Goal: Information Seeking & Learning: Learn about a topic

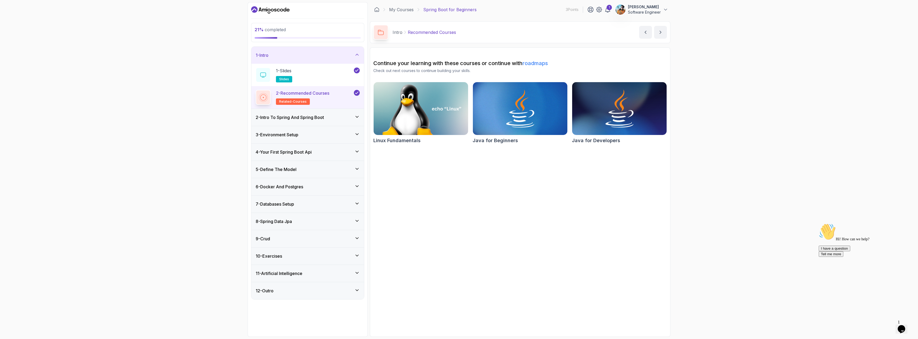
click at [310, 118] on h3 "2 - Intro To Spring And Spring Boot" at bounding box center [290, 117] width 68 height 6
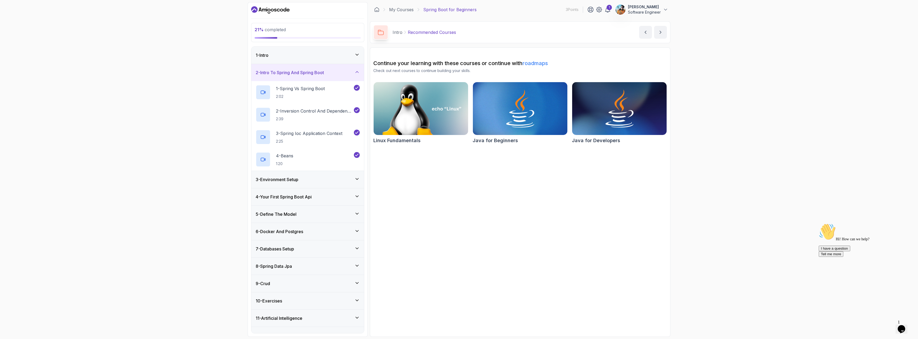
click at [311, 180] on div "3 - Environment Setup" at bounding box center [308, 179] width 104 height 6
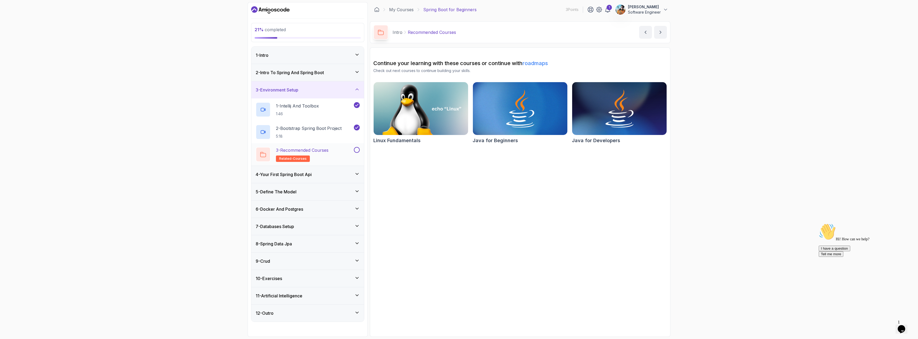
click at [353, 150] on div at bounding box center [356, 150] width 7 height 6
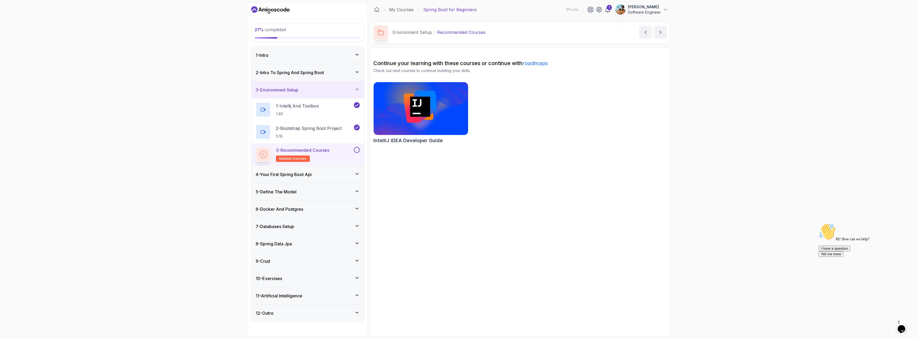
click at [302, 176] on h3 "4 - Your First Spring Boot Api" at bounding box center [284, 174] width 56 height 6
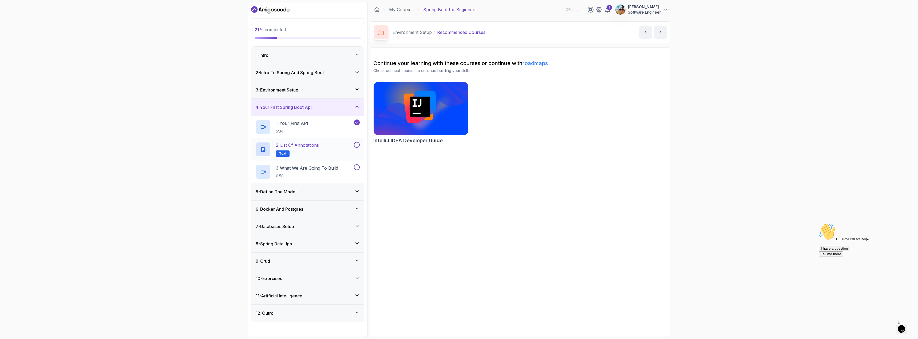
click at [347, 145] on div "2 - List of Annotations Text" at bounding box center [304, 149] width 97 height 15
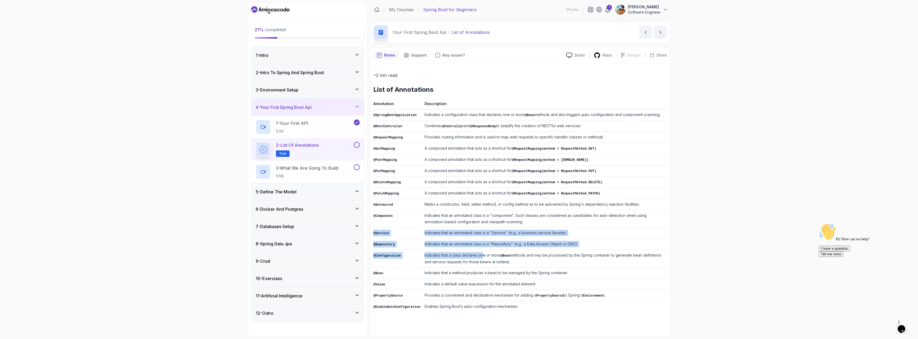
drag, startPoint x: 507, startPoint y: 220, endPoint x: 481, endPoint y: 247, distance: 37.6
click at [480, 247] on tbody "@SpringBootApplication Indicates a configuration class that declares one or mor…" at bounding box center [520, 210] width 294 height 203
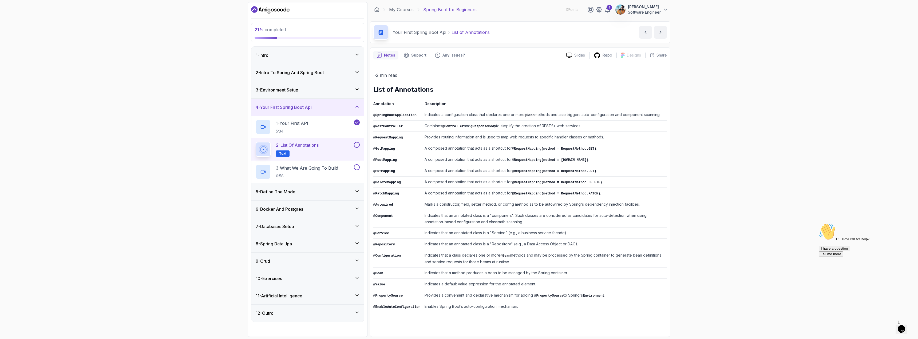
drag, startPoint x: 481, startPoint y: 247, endPoint x: 483, endPoint y: 246, distance: 2.7
click at [481, 250] on td "Indicates that a class declares one or more @Bean methods and may be processed …" at bounding box center [544, 259] width 244 height 18
drag, startPoint x: 506, startPoint y: 258, endPoint x: 474, endPoint y: 247, distance: 34.4
click at [474, 247] on tbody "@SpringBootApplication Indicates a configuration class that declares one or mor…" at bounding box center [520, 210] width 294 height 203
click at [474, 247] on td "Indicates that an annotated class is a "Repository" (e.g., a Data Access Object…" at bounding box center [544, 244] width 244 height 11
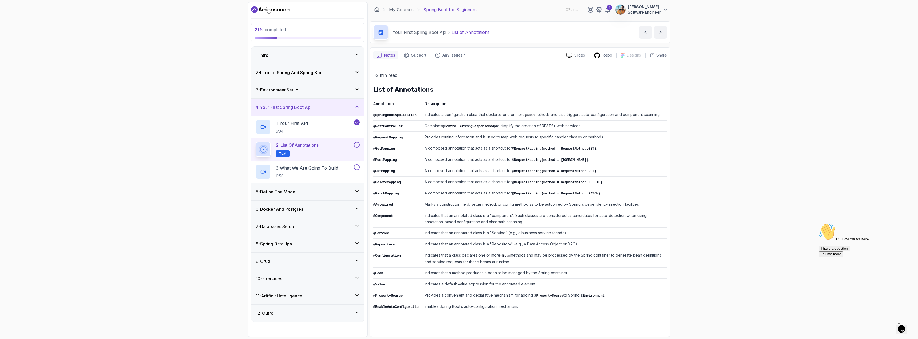
click at [359, 144] on button at bounding box center [357, 145] width 6 height 6
click at [349, 171] on div "3 - What We Are Going To Build 0:58" at bounding box center [304, 171] width 97 height 15
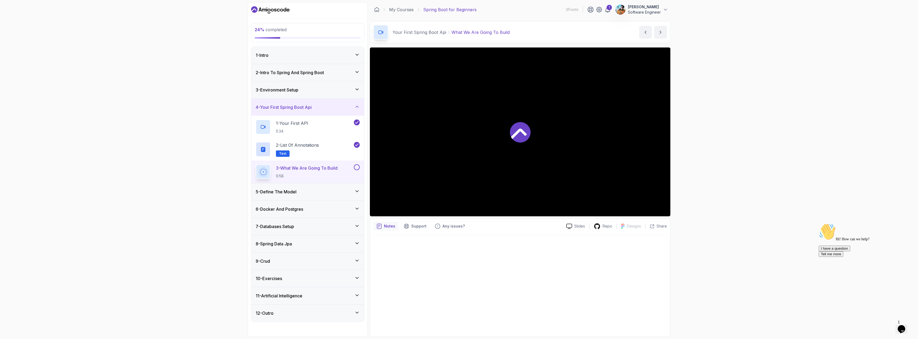
click at [515, 136] on icon at bounding box center [519, 134] width 16 height 10
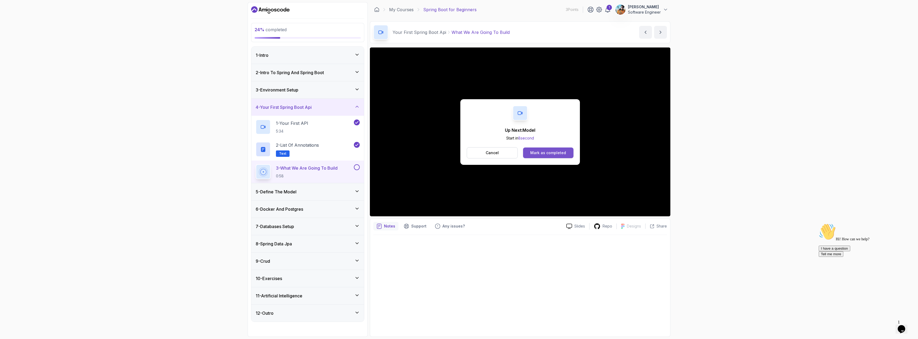
click at [557, 155] on div "Mark as completed" at bounding box center [548, 152] width 36 height 5
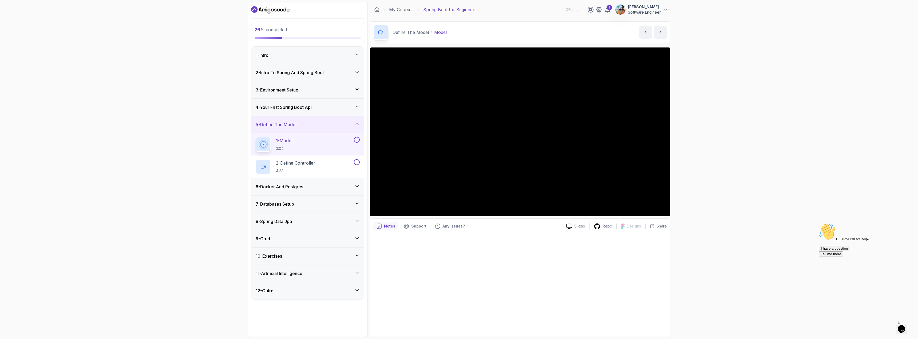
click at [135, 166] on div "26 % completed 1 - Intro 2 - Intro To Spring And Spring Boot 3 - Environment Se…" at bounding box center [459, 169] width 918 height 339
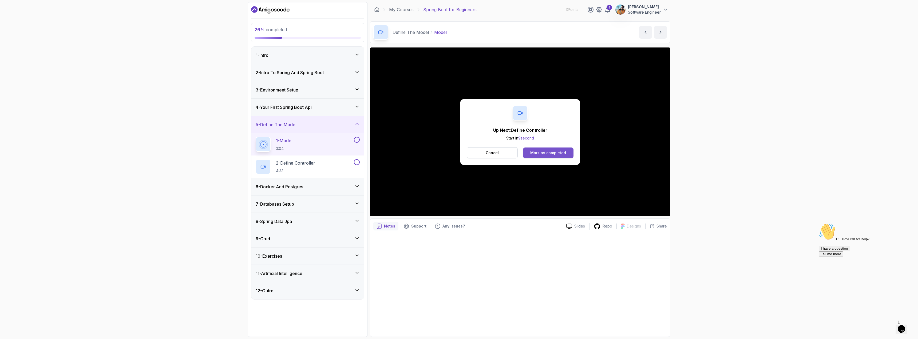
click at [537, 155] on div "Mark as completed" at bounding box center [548, 152] width 36 height 5
click at [530, 153] on button "Mark as completed" at bounding box center [548, 153] width 50 height 11
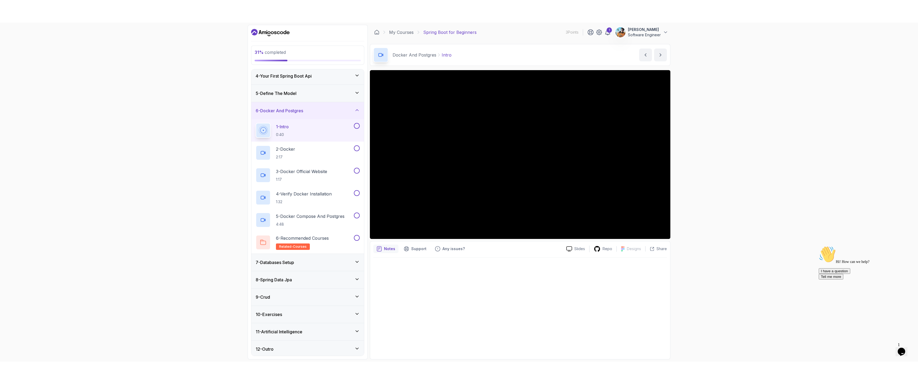
scroll to position [56, 0]
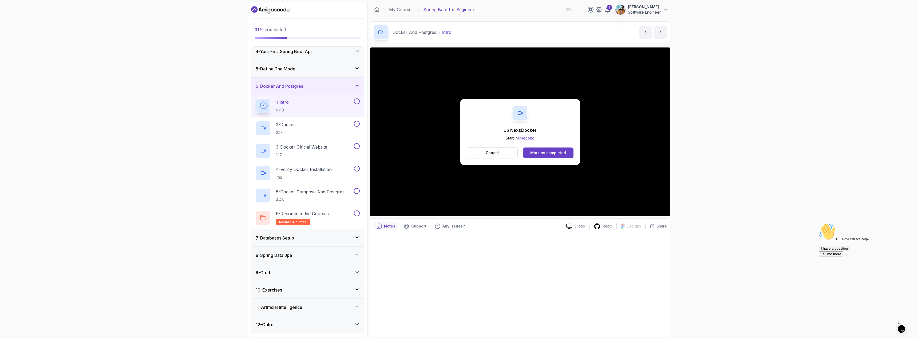
click at [356, 104] on button "1 - Intro 0:40" at bounding box center [308, 105] width 104 height 15
click at [357, 102] on button at bounding box center [357, 101] width 6 height 6
click at [545, 153] on div "Mark as completed" at bounding box center [548, 152] width 36 height 5
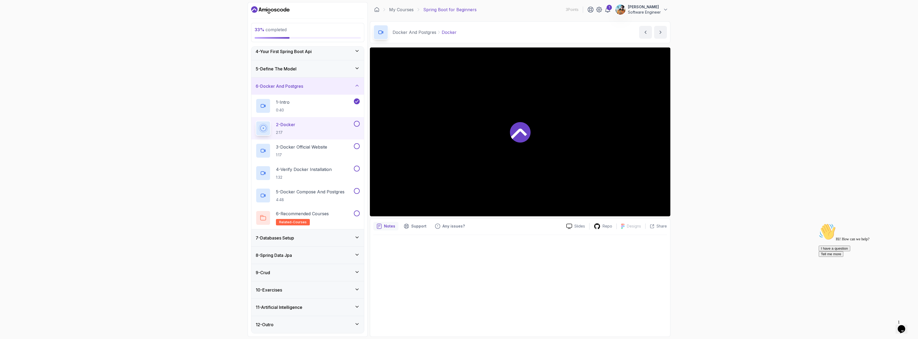
click at [322, 126] on div "2 - Docker 2:17" at bounding box center [304, 128] width 97 height 15
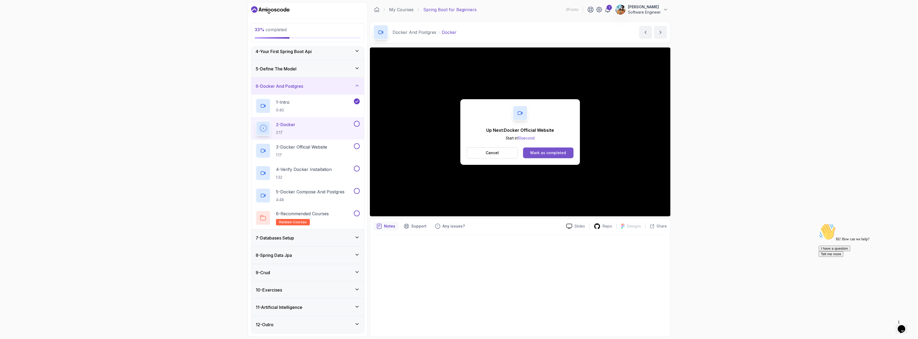
click at [544, 158] on div "Cancel Mark as completed" at bounding box center [520, 152] width 107 height 11
click at [544, 153] on div "Mark as completed" at bounding box center [548, 152] width 36 height 5
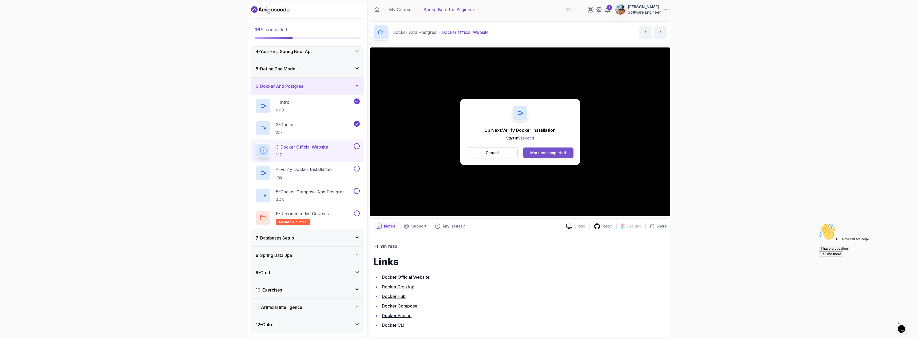
click at [557, 154] on div "Mark as completed" at bounding box center [548, 152] width 36 height 5
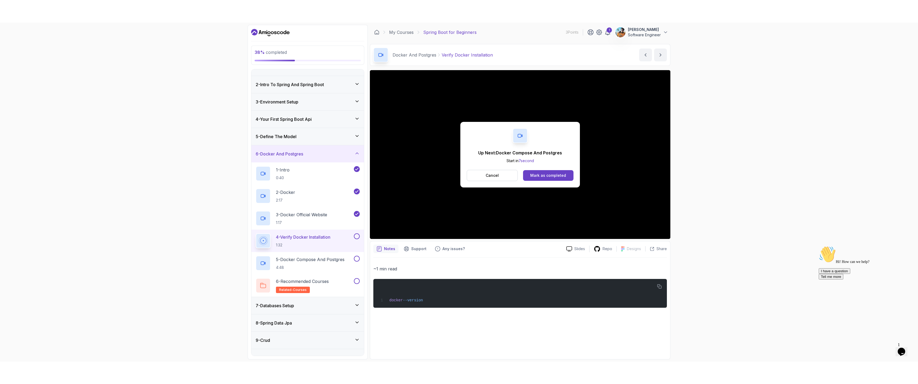
scroll to position [56, 0]
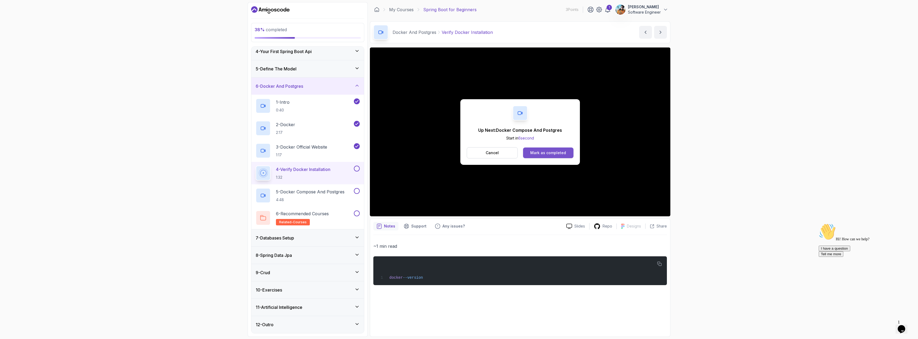
click at [555, 152] on div "Mark as completed" at bounding box center [548, 152] width 36 height 5
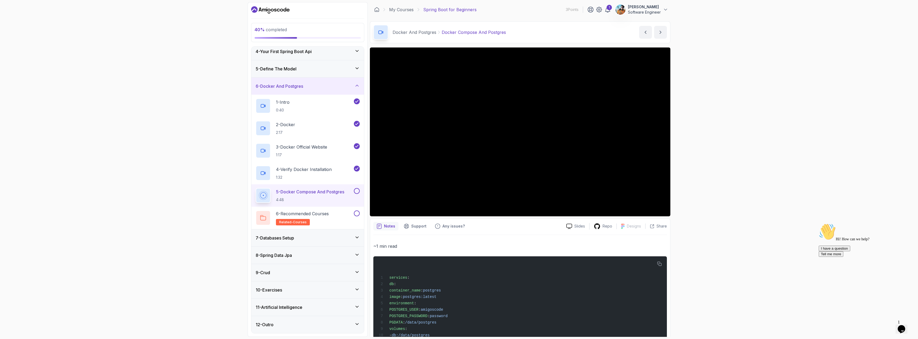
click at [309, 196] on h2 "5 - Docker Compose And Postgres 4:48" at bounding box center [310, 196] width 68 height 14
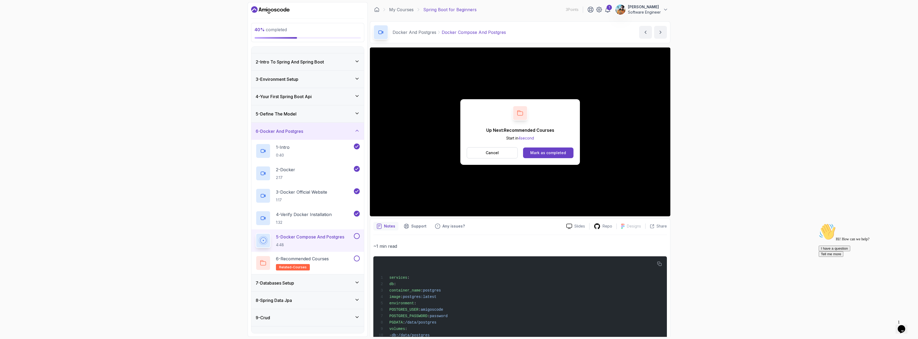
scroll to position [56, 0]
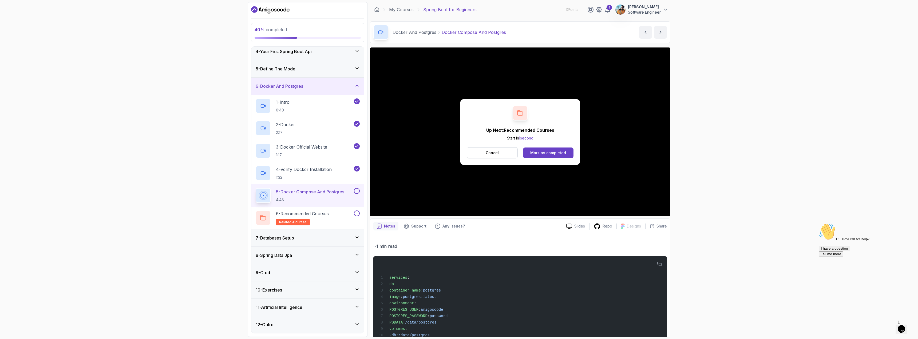
click at [355, 191] on button at bounding box center [357, 191] width 6 height 6
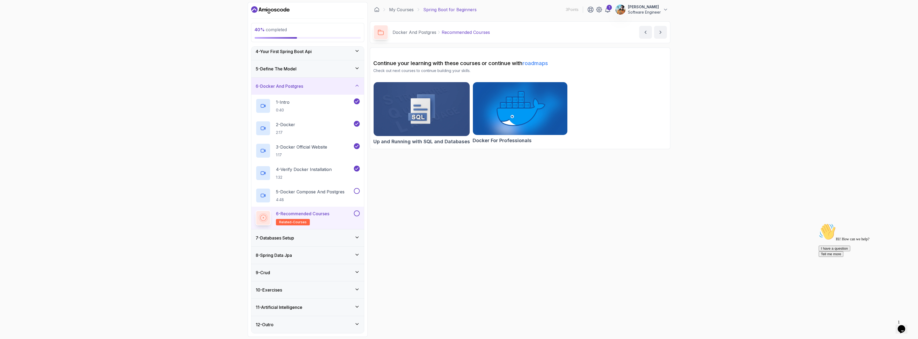
click at [541, 149] on section "Continue your learning with these courses or continue with roadmaps Check out n…" at bounding box center [520, 99] width 300 height 102
click at [318, 195] on p "5 - Docker Compose And Postgres" at bounding box center [310, 192] width 69 height 6
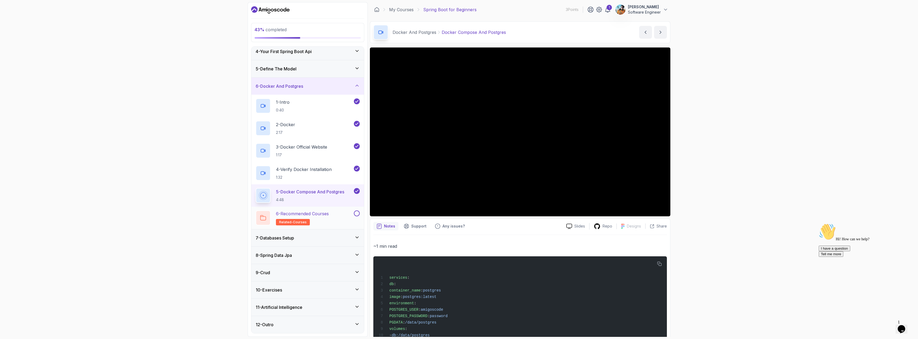
click at [316, 215] on p "6 - Recommended Courses" at bounding box center [302, 214] width 53 height 6
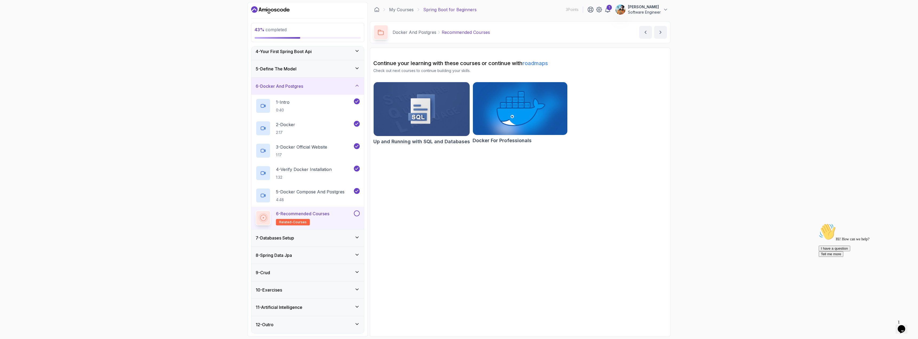
click at [355, 216] on button at bounding box center [357, 214] width 6 height 6
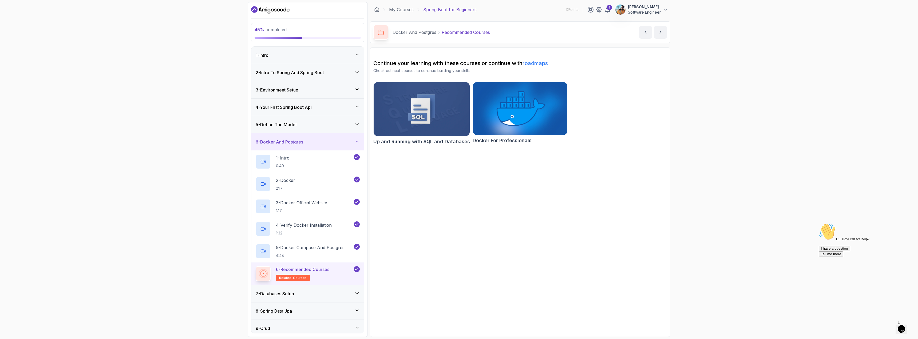
click at [323, 297] on div "7 - Databases Setup" at bounding box center [308, 294] width 104 height 6
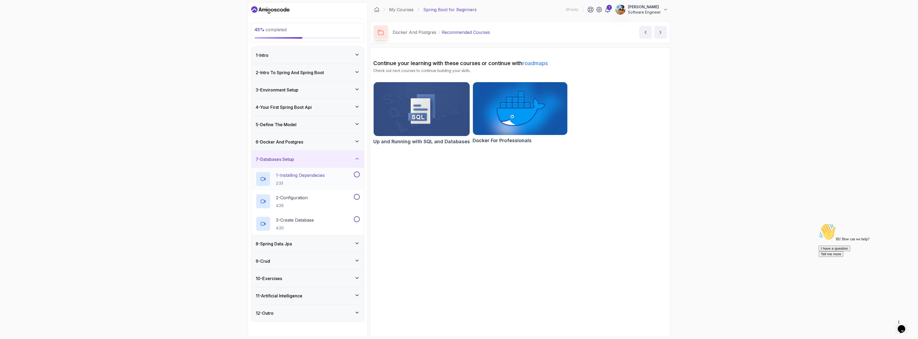
click at [344, 176] on div "1 - Installing Dependecies 2:33" at bounding box center [304, 179] width 97 height 15
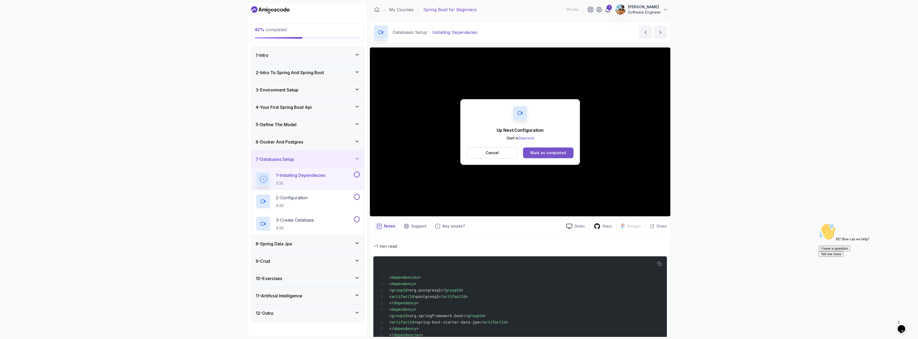
click at [540, 157] on button "Mark as completed" at bounding box center [548, 153] width 50 height 11
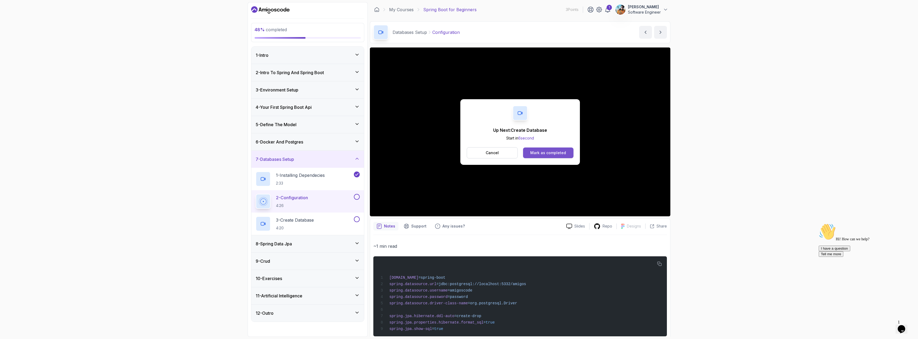
click at [550, 155] on div "Mark as completed" at bounding box center [548, 152] width 36 height 5
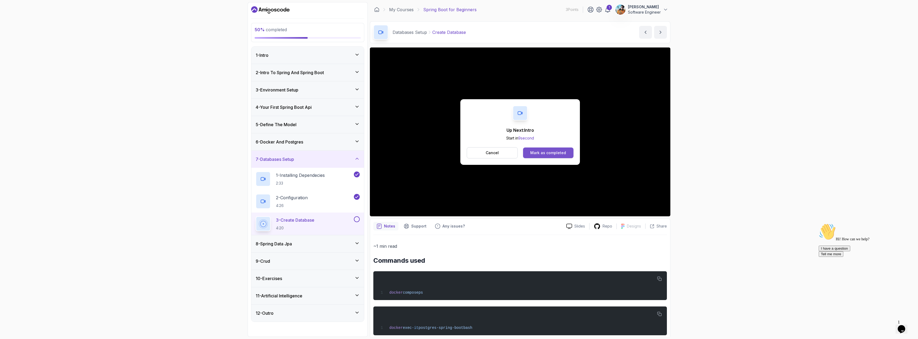
click at [527, 148] on button "Mark as completed" at bounding box center [548, 153] width 50 height 11
